Goal: Check status: Check status

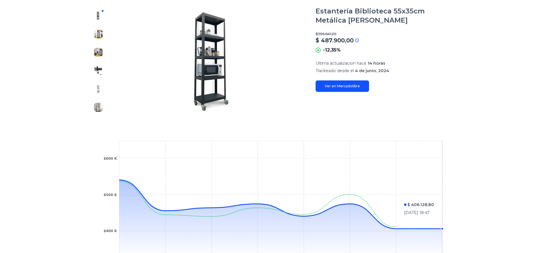
scroll to position [29, 0]
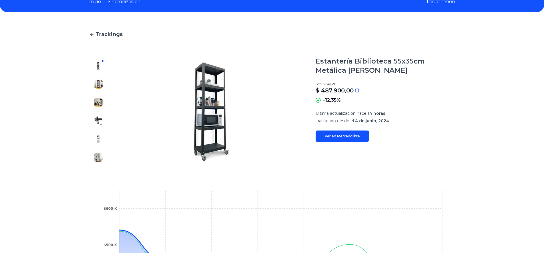
click at [353, 135] on link "Ver en Mercadolibre" at bounding box center [342, 135] width 53 height 11
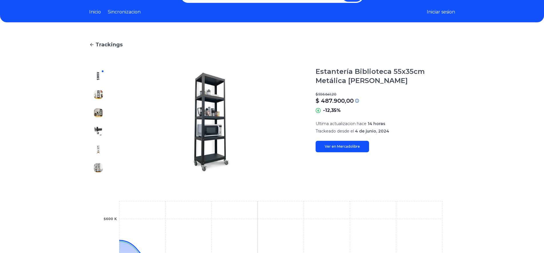
scroll to position [0, 0]
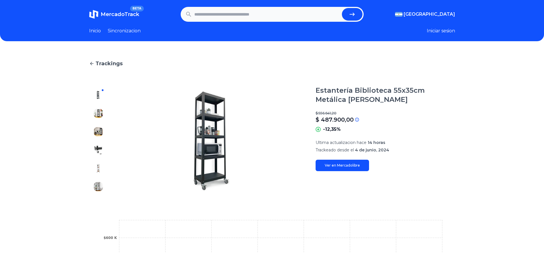
click at [256, 18] on input "text" at bounding box center [266, 14] width 145 height 13
type input "*"
type input "*****"
click at [342, 8] on button "submit" at bounding box center [352, 14] width 21 height 13
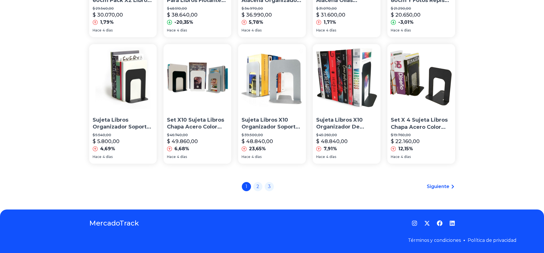
scroll to position [395, 0]
click at [263, 188] on link "2" at bounding box center [257, 185] width 9 height 9
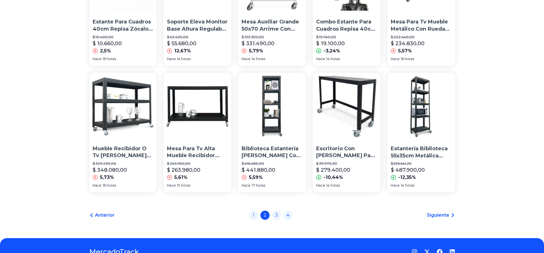
scroll to position [395, 0]
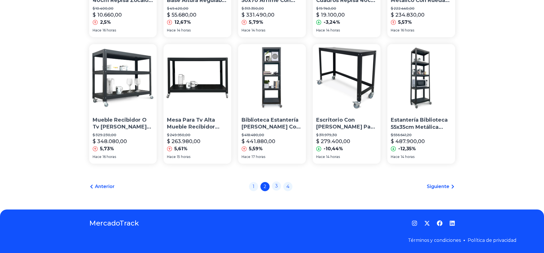
click at [277, 188] on link "3" at bounding box center [276, 185] width 9 height 9
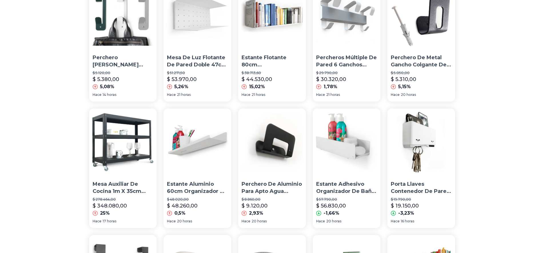
scroll to position [395, 0]
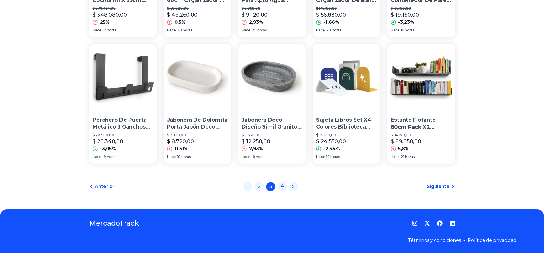
click at [284, 187] on link "4" at bounding box center [282, 185] width 9 height 9
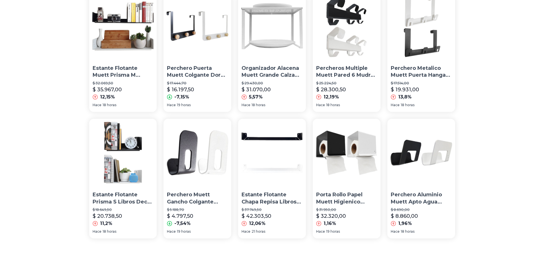
scroll to position [395, 0]
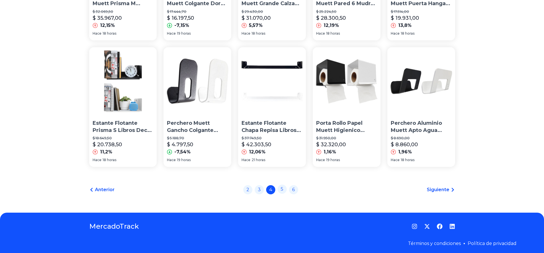
click at [286, 185] on link "5" at bounding box center [282, 188] width 9 height 9
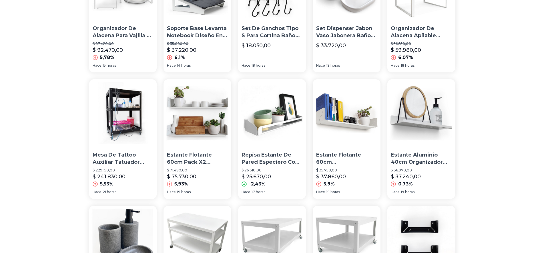
scroll to position [395, 0]
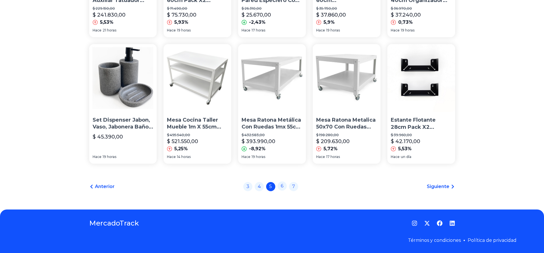
click at [283, 188] on link "6" at bounding box center [282, 185] width 9 height 9
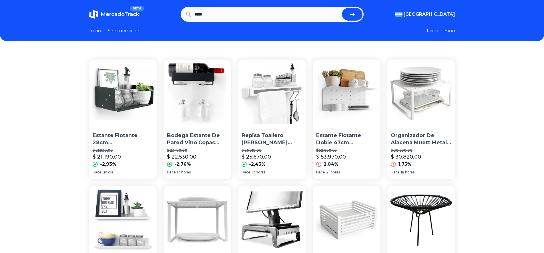
scroll to position [142, 0]
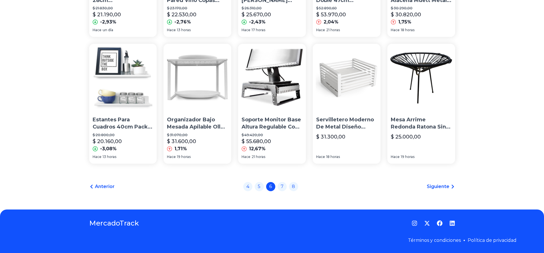
click at [284, 191] on div "4 5 6 7 8" at bounding box center [270, 186] width 55 height 9
click at [284, 186] on link "7" at bounding box center [282, 185] width 9 height 9
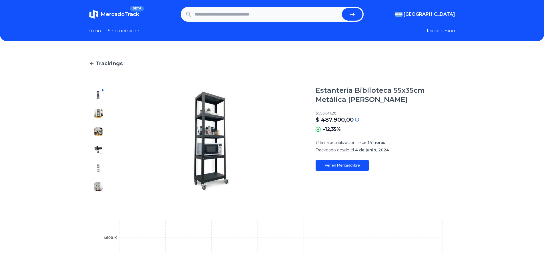
click at [482, 24] on header "MercadoTrack BETA Argentina Argentina Uruguay Mexico Chile Peru Venezuela Colom…" at bounding box center [272, 20] width 544 height 41
click at [450, 31] on button "Iniciar sesion" at bounding box center [441, 30] width 28 height 7
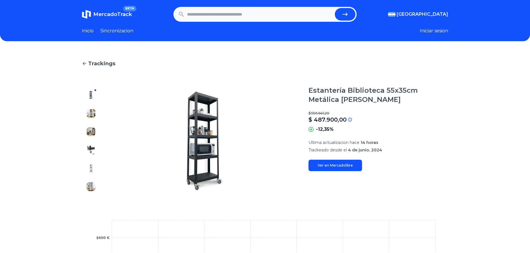
click at [91, 21] on section "MercadoTrack BETA [GEOGRAPHIC_DATA] [GEOGRAPHIC_DATA] [GEOGRAPHIC_DATA] [GEOGRA…" at bounding box center [265, 14] width 366 height 15
click at [95, 16] on link "MercadoTrack BETA" at bounding box center [107, 14] width 50 height 9
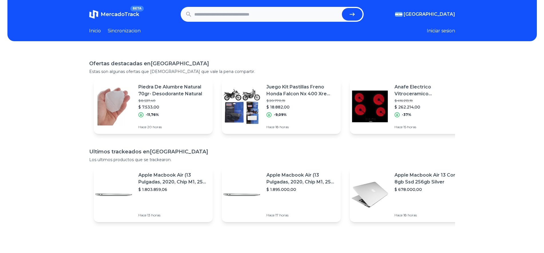
scroll to position [108, 0]
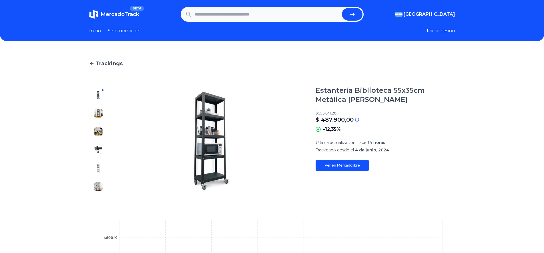
click at [345, 162] on link "Ver en Mercadolibre" at bounding box center [342, 165] width 53 height 11
click at [336, 163] on link "Ver en Mercadolibre" at bounding box center [342, 165] width 53 height 11
click at [348, 165] on link "Ver en Mercadolibre" at bounding box center [342, 165] width 53 height 11
